Goal: Check status: Check status

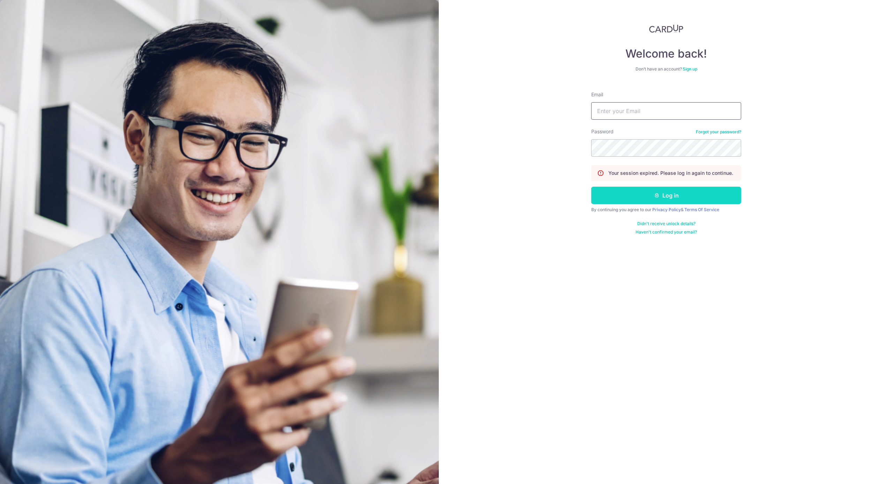
type input "[EMAIL_ADDRESS][DOMAIN_NAME]"
click at [635, 192] on button "Log in" at bounding box center [666, 195] width 150 height 17
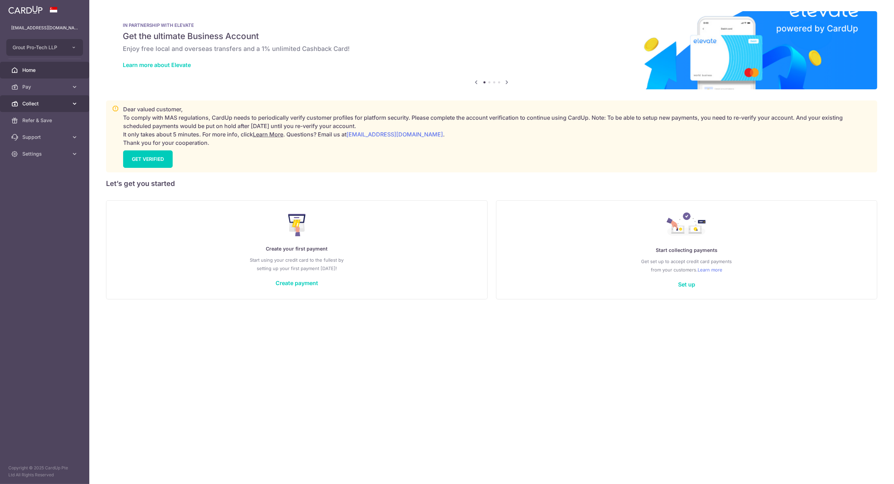
click at [23, 106] on span "Collect" at bounding box center [45, 103] width 46 height 7
click at [32, 129] on link "Payment Pages" at bounding box center [44, 137] width 89 height 17
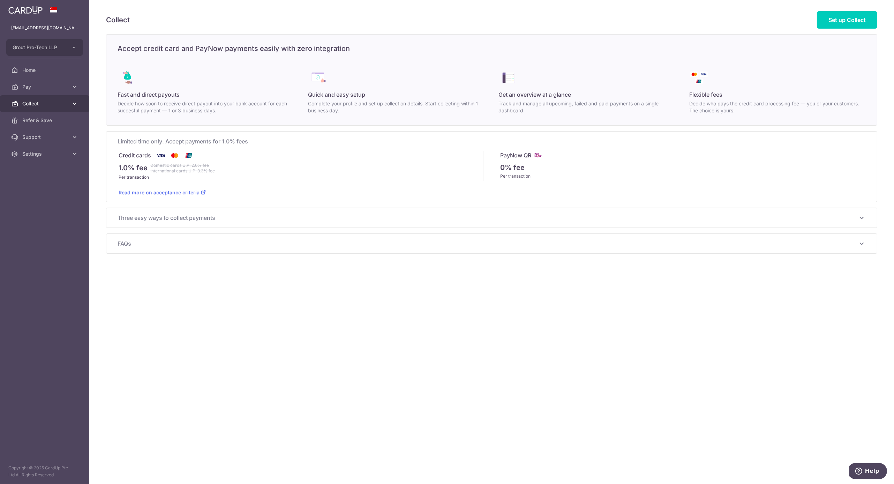
click at [34, 103] on span "Collect" at bounding box center [45, 103] width 46 height 7
click at [33, 114] on link "Dashboard" at bounding box center [44, 120] width 89 height 17
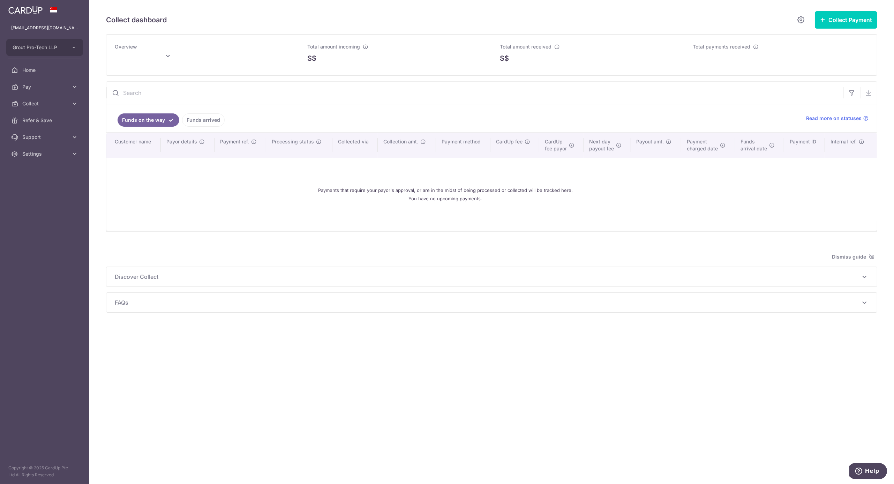
click at [306, 114] on ul "Funds on the way Funds arrived" at bounding box center [451, 118] width 691 height 28
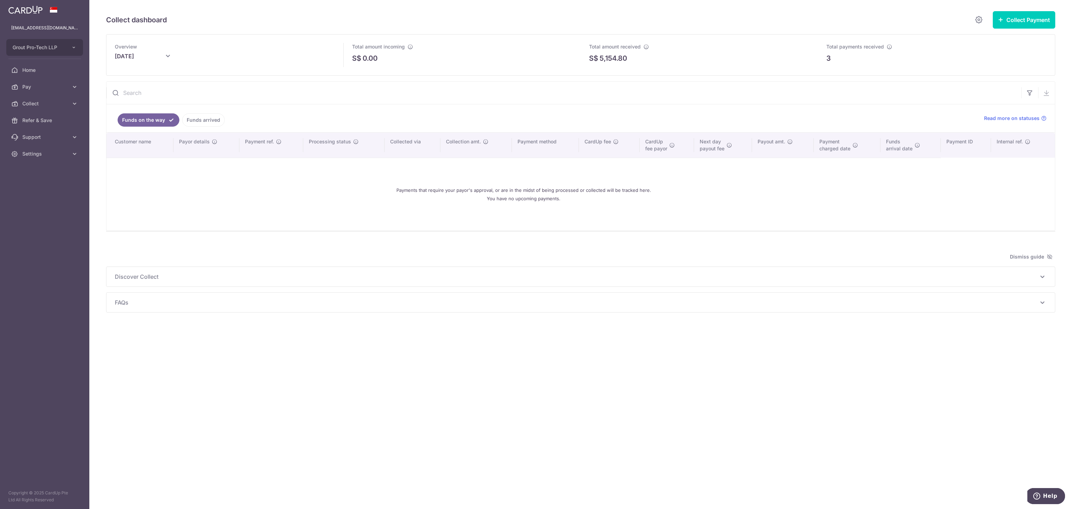
click at [829, 59] on p "3" at bounding box center [828, 58] width 5 height 10
type input "[DATE]"
click at [156, 59] on input "[DATE]" at bounding box center [150, 58] width 70 height 17
click at [190, 100] on div "Prev Next Jan Feb Mar Apr May Jun [DATE] Aug Sep Oct Nov [DATE] 2016 2017 2018 …" at bounding box center [150, 84] width 112 height 35
click at [195, 94] on button "Done" at bounding box center [195, 95] width 18 height 9
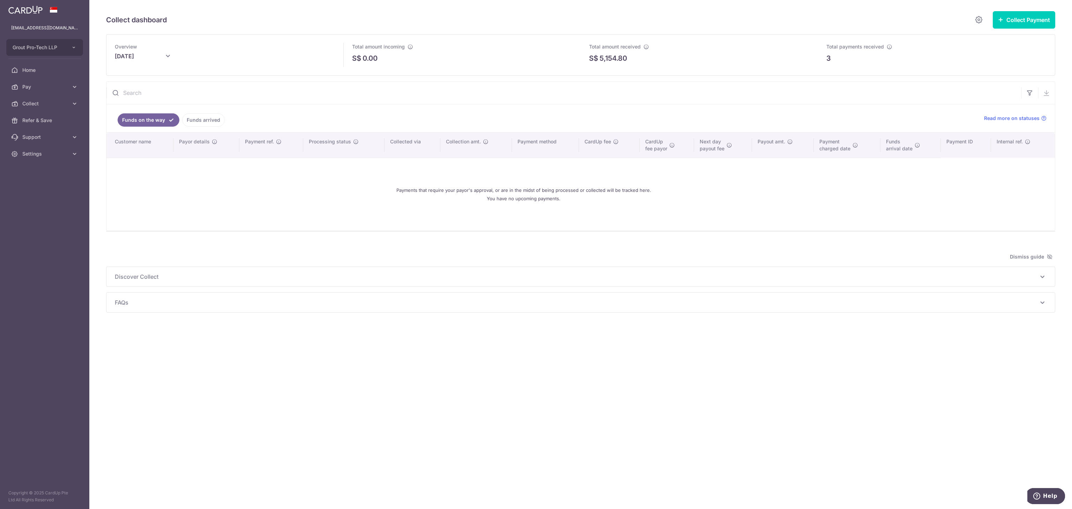
click at [353, 81] on div "Overview [DATE] Total amount incoming S$ 0.00 Total amount received S$ 5,154.80" at bounding box center [580, 173] width 949 height 278
click at [206, 110] on ul "Funds on the way Funds arrived" at bounding box center [540, 118] width 869 height 28
click at [204, 121] on link "Funds arrived" at bounding box center [203, 119] width 43 height 13
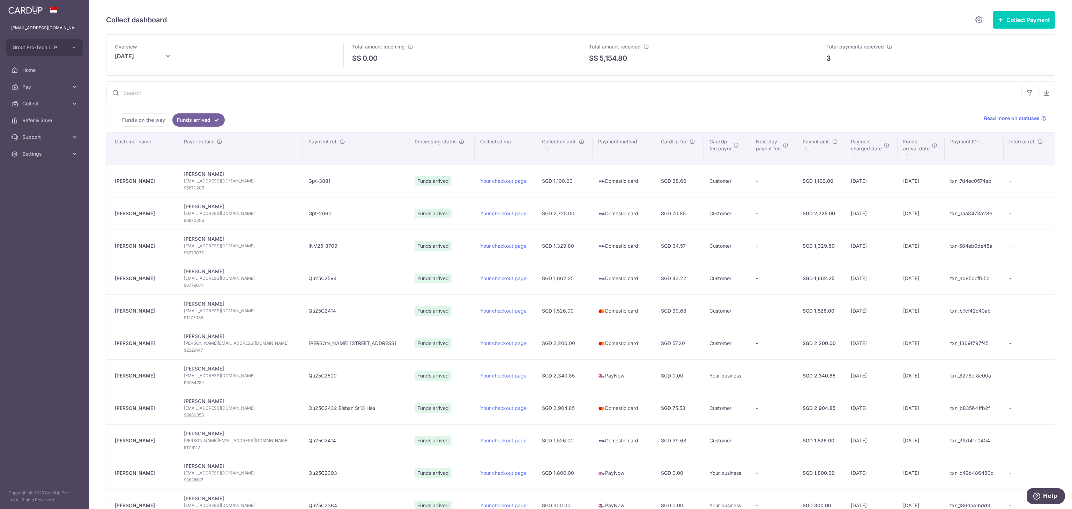
click at [151, 121] on link "Funds on the way" at bounding box center [144, 119] width 52 height 13
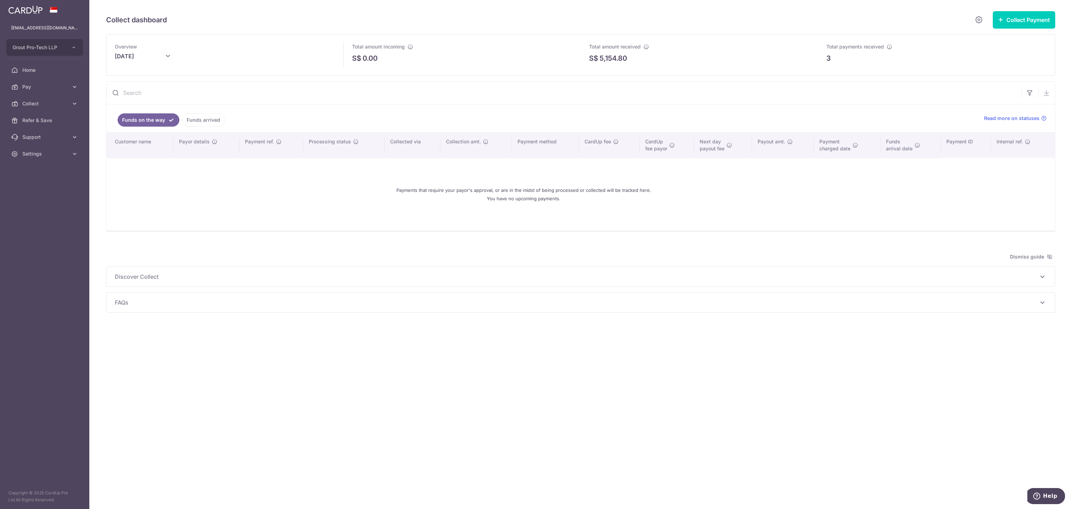
click at [183, 280] on span "Discover Collect" at bounding box center [576, 276] width 923 height 8
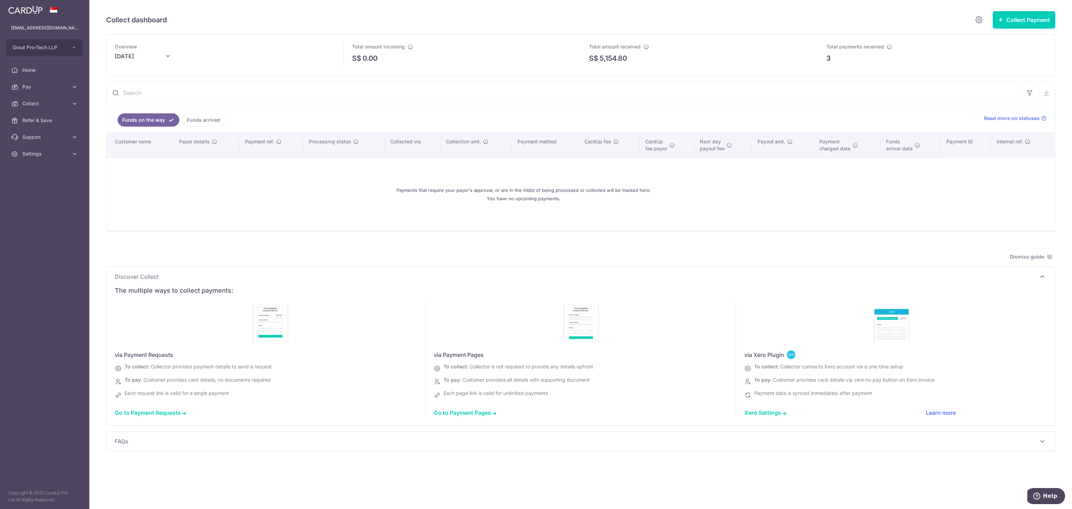
click at [496, 415] on icon at bounding box center [494, 414] width 6 height 6
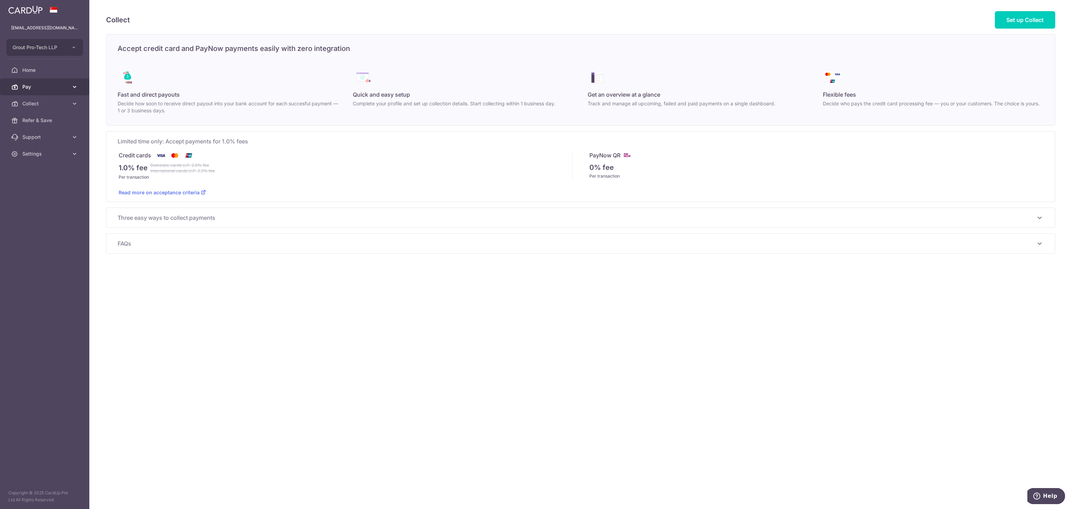
click at [41, 82] on link "Pay" at bounding box center [44, 86] width 89 height 17
click at [39, 181] on span "Collect" at bounding box center [45, 179] width 46 height 7
click at [41, 191] on link "Dashboard" at bounding box center [44, 196] width 89 height 17
